Goal: Find contact information: Find contact information

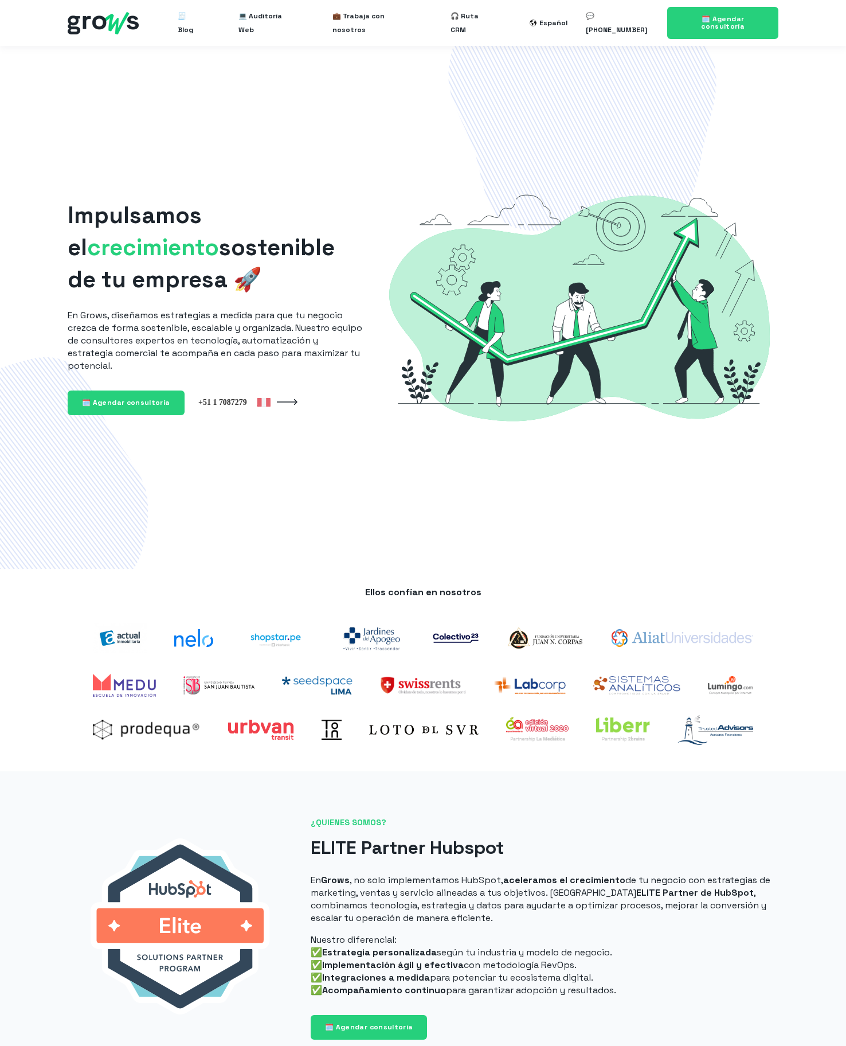
click at [214, 126] on div "Impulsamos el crecimiento sostenible de tu empresa 🚀 En Grows, diseñamos estrat…" at bounding box center [423, 308] width 711 height 450
click at [712, 12] on link "🗓️ Agendar consultoría" at bounding box center [723, 23] width 111 height 32
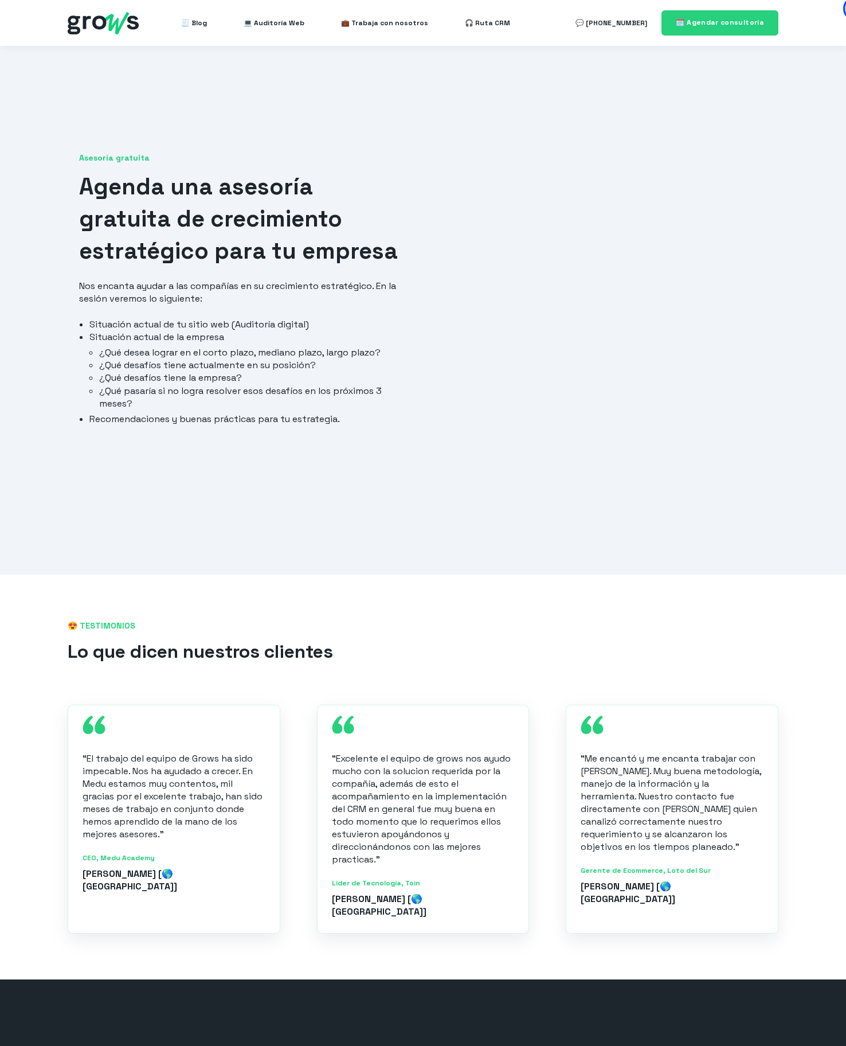
scroll to position [344, 0]
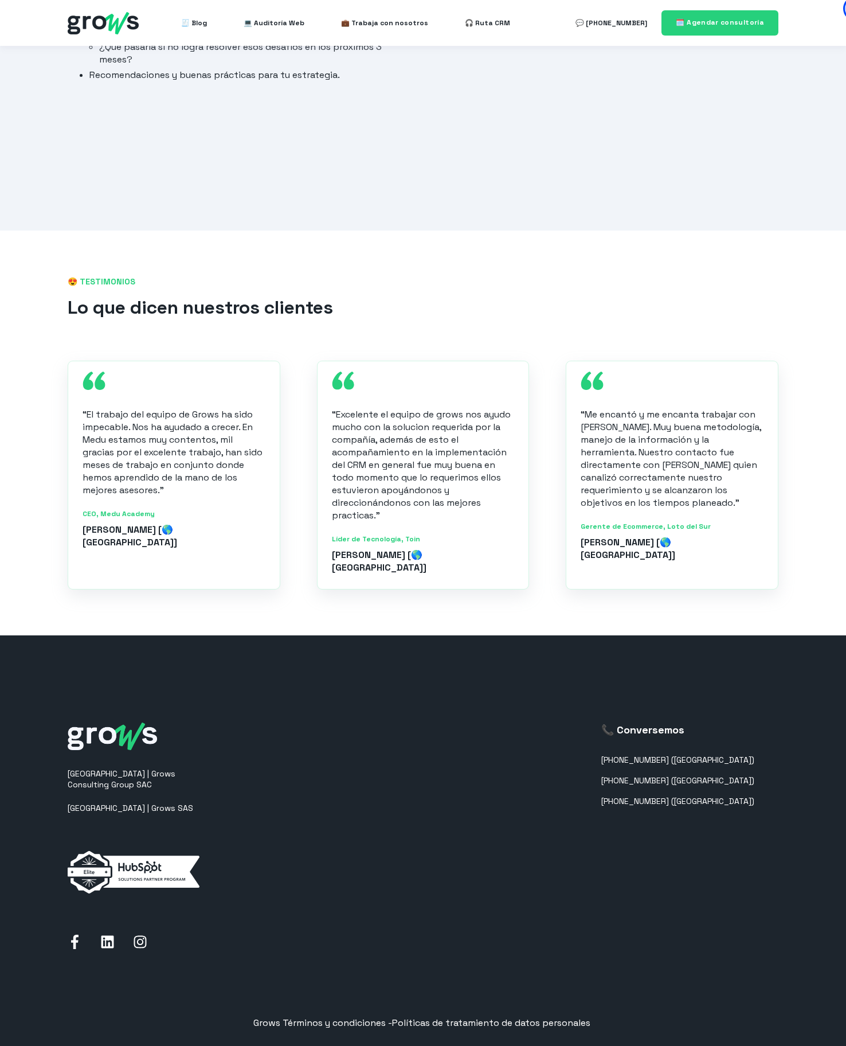
click at [673, 739] on div "📞 Conversemos [PHONE_NUMBER] ([GEOGRAPHIC_DATA]) [PHONE_NUMBER] ([GEOGRAPHIC_DA…" at bounding box center [678, 838] width 153 height 231
click at [699, 755] on link "[PHONE_NUMBER] ([GEOGRAPHIC_DATA])" at bounding box center [678, 760] width 153 height 10
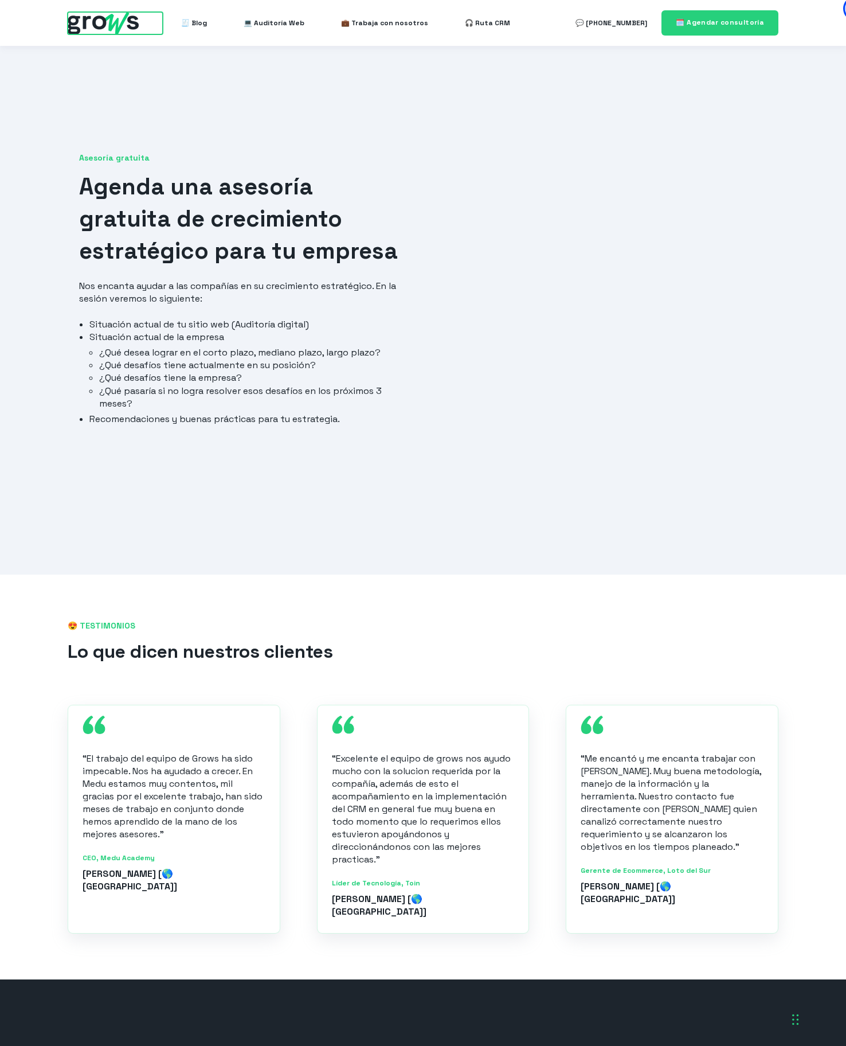
click at [103, 30] on img at bounding box center [103, 23] width 71 height 22
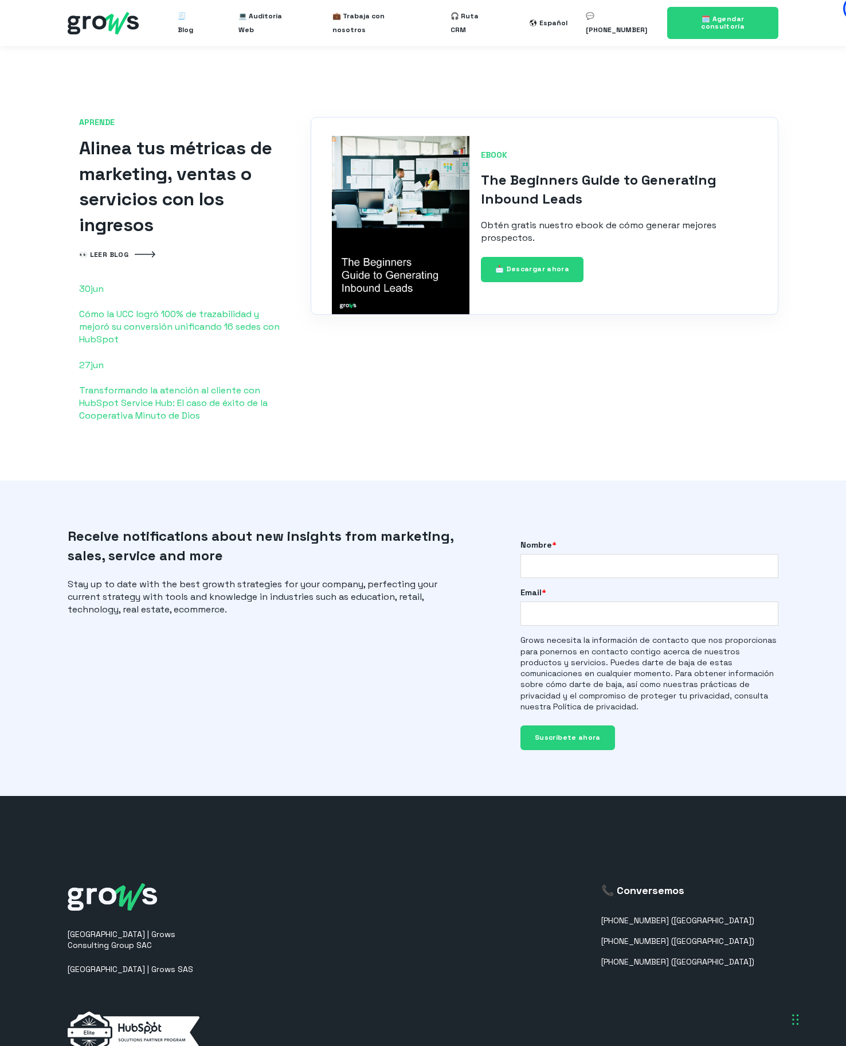
scroll to position [2591, 0]
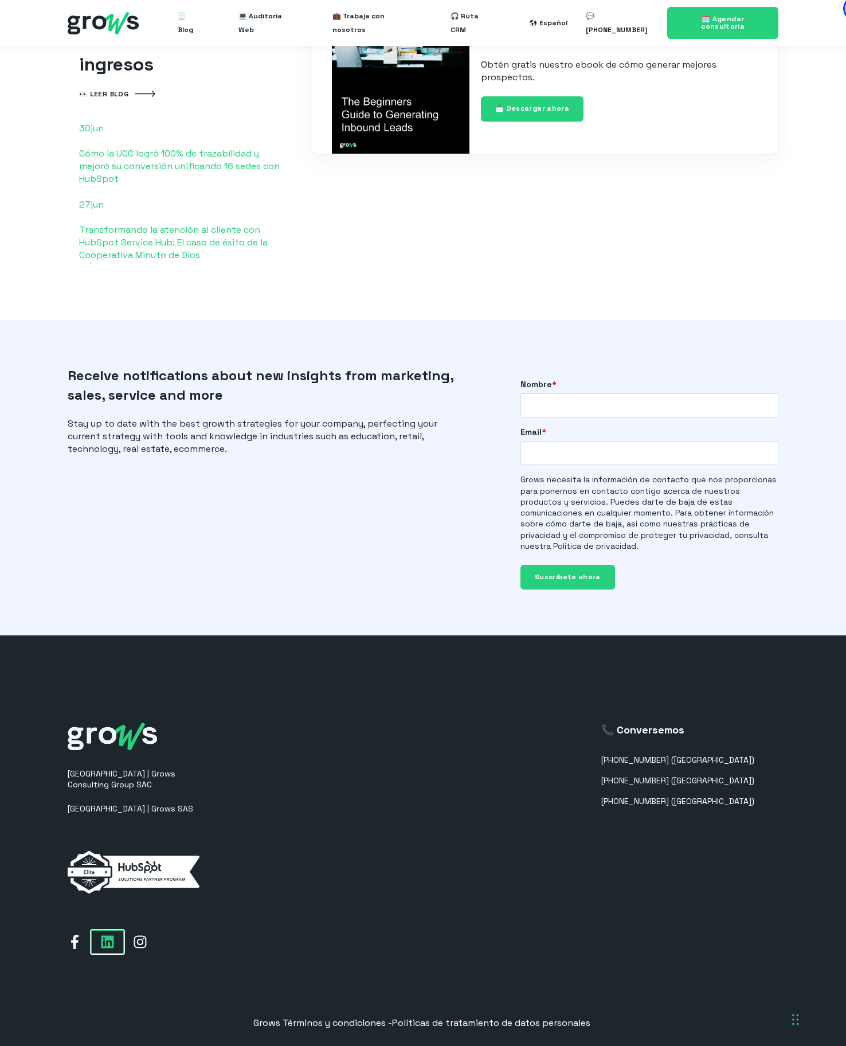
click at [104, 935] on icon at bounding box center [107, 942] width 14 height 14
click at [83, 930] on link at bounding box center [74, 942] width 33 height 24
